Goal: Transaction & Acquisition: Obtain resource

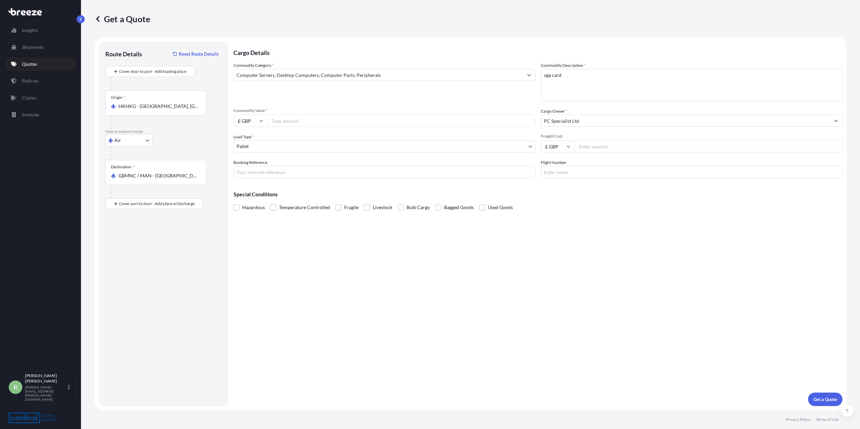
select select "Air"
select select "1"
type input "1"
click at [590, 146] on input "Freight Cost" at bounding box center [709, 146] width 268 height 12
type input "1"
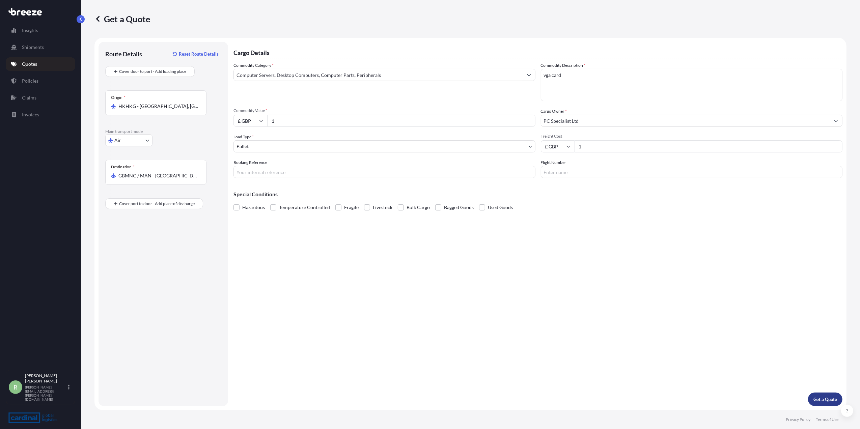
click at [819, 397] on p "Get a Quote" at bounding box center [825, 399] width 24 height 7
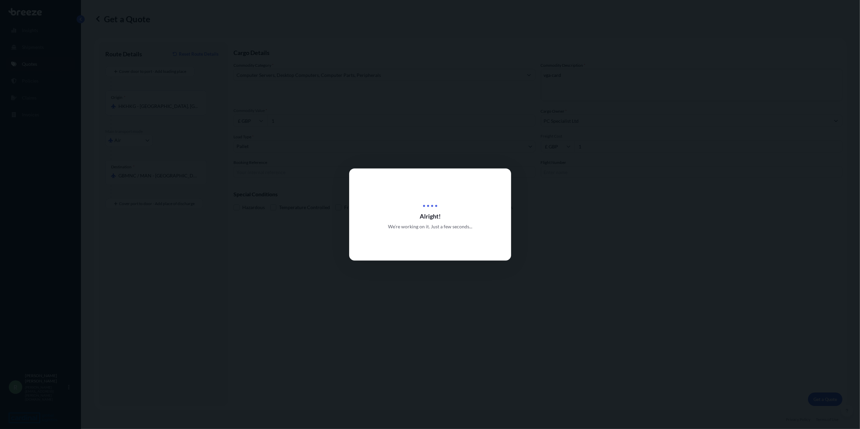
select select "Air"
select select "1"
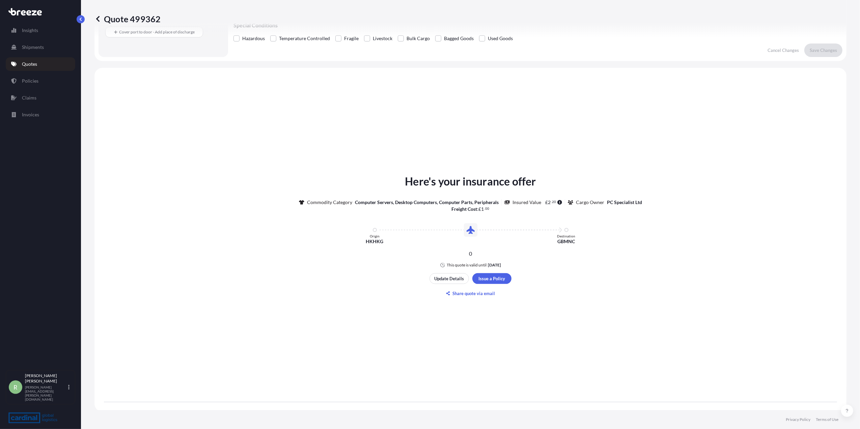
scroll to position [171, 0]
